Goal: Task Accomplishment & Management: Manage account settings

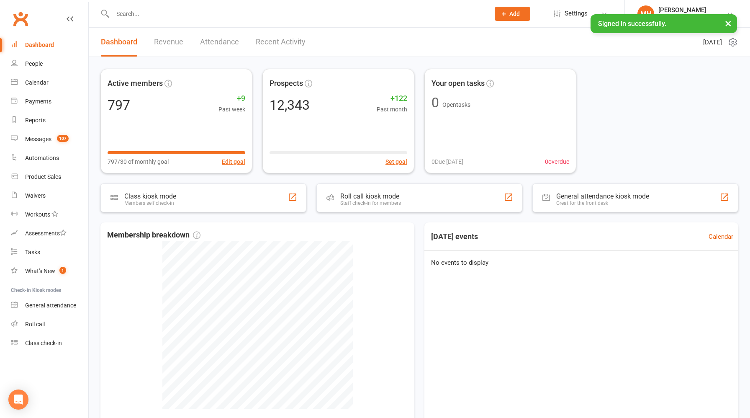
click at [169, 45] on link "Revenue" at bounding box center [168, 42] width 29 height 29
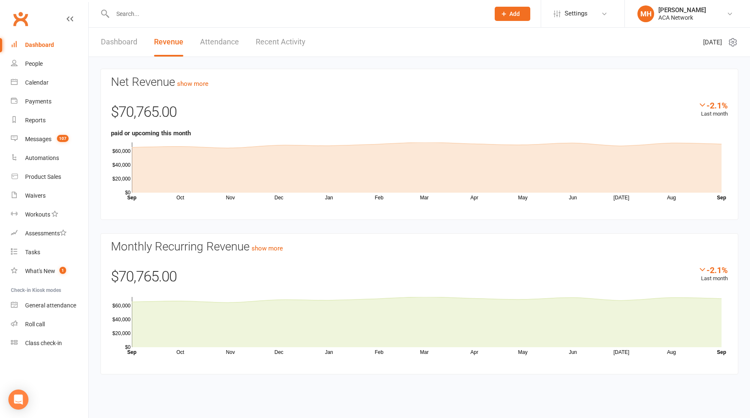
click at [140, 16] on input "text" at bounding box center [297, 14] width 374 height 12
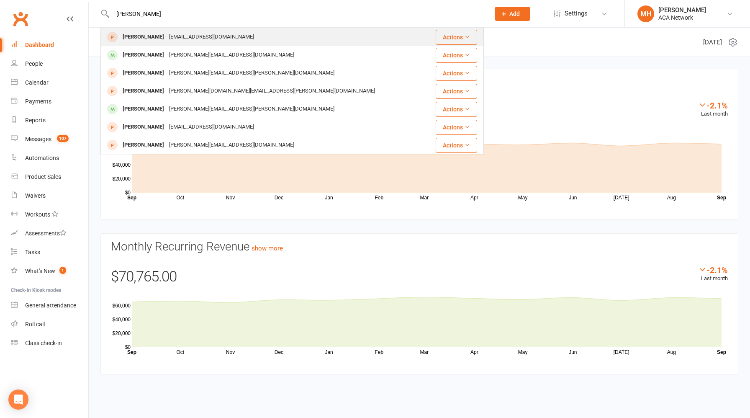
type input "[PERSON_NAME]"
click at [183, 41] on div "[EMAIL_ADDRESS][DOMAIN_NAME]" at bounding box center [212, 37] width 90 height 12
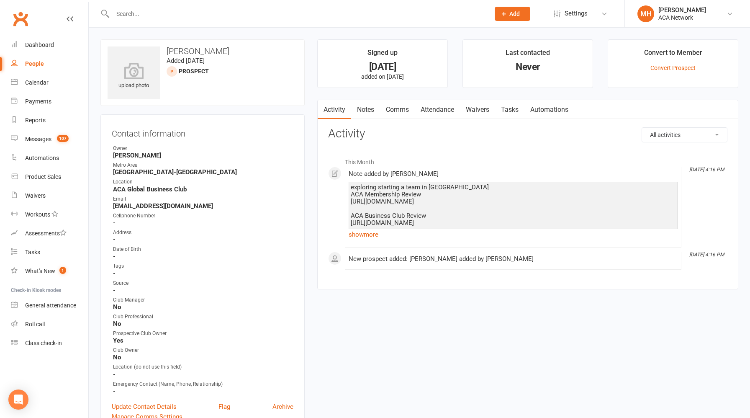
click at [373, 111] on link "Notes" at bounding box center [365, 109] width 29 height 19
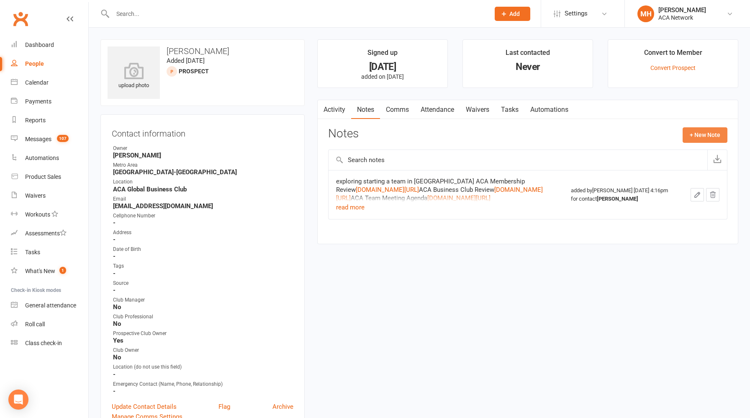
click at [695, 138] on button "+ New Note" at bounding box center [705, 134] width 45 height 15
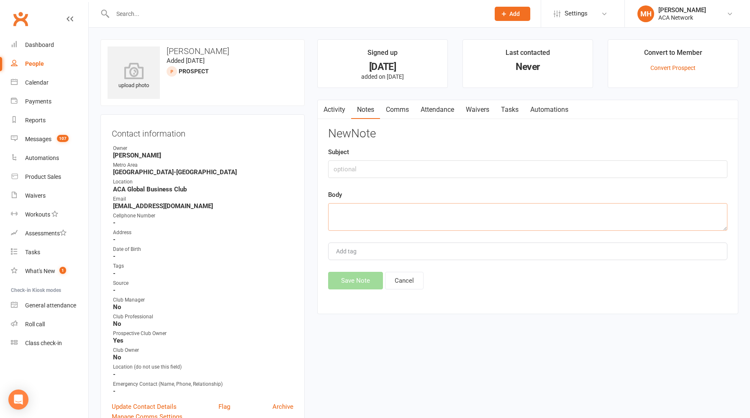
click at [391, 217] on textarea at bounding box center [527, 217] width 399 height 28
paste textarea "ACA Membership Review [URL][DOMAIN_NAME] ACA Business Club Review [URL][DOMAIN_…"
type textarea "ACA Membership Review [URL][DOMAIN_NAME] ACA Business Club Review [URL][DOMAIN_…"
click at [360, 280] on button "Save Note" at bounding box center [355, 281] width 55 height 18
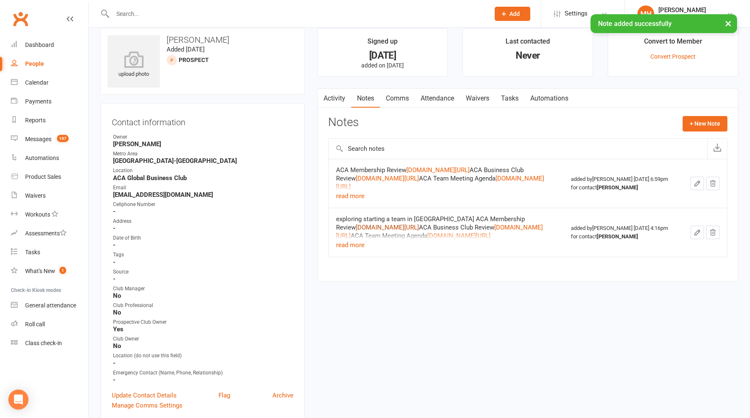
scroll to position [0, 0]
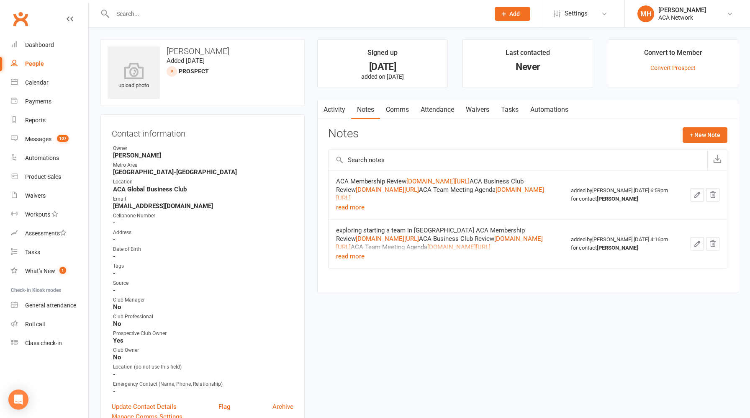
click at [332, 113] on link "Activity" at bounding box center [334, 109] width 33 height 19
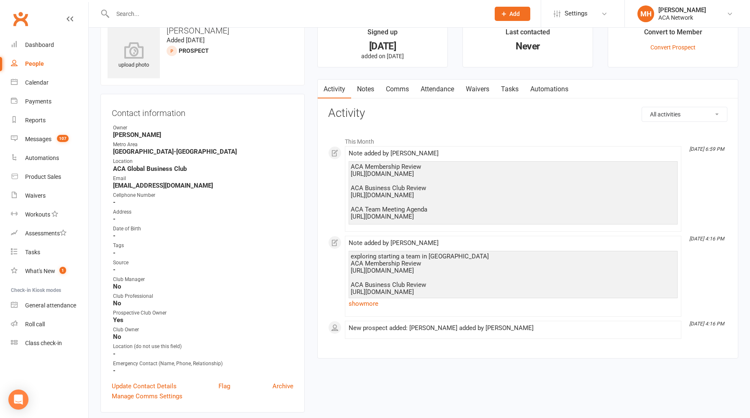
scroll to position [23, 0]
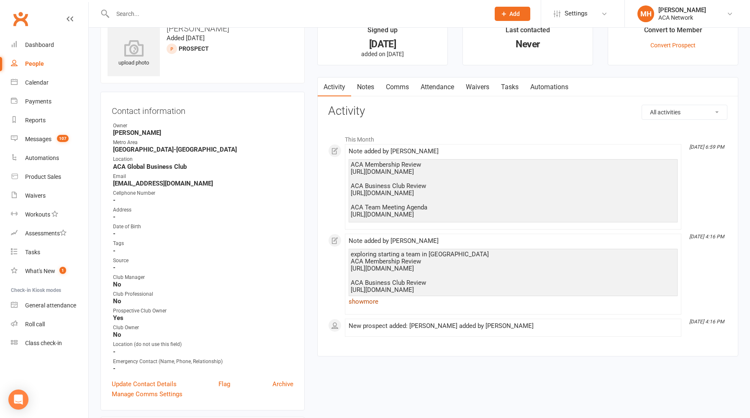
click at [367, 302] on link "show more" at bounding box center [513, 302] width 329 height 12
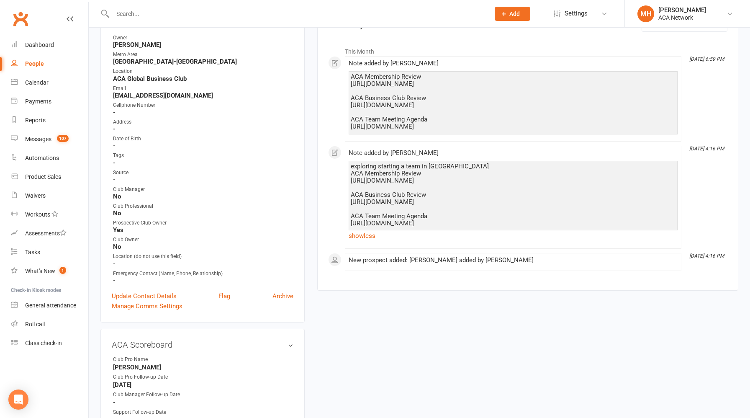
scroll to position [0, 0]
